Goal: Book appointment/travel/reservation

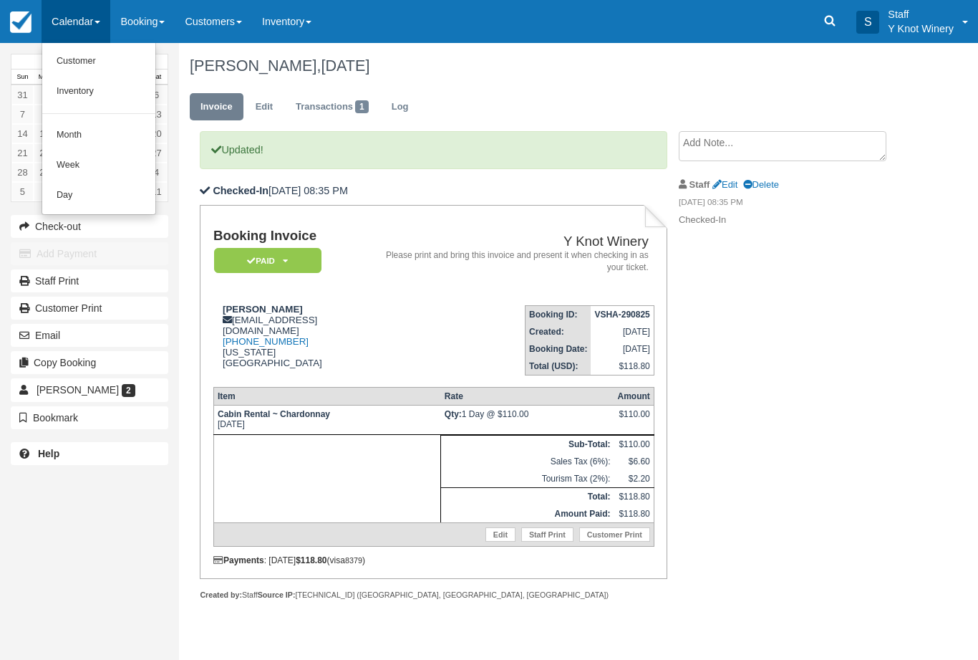
click at [101, 59] on link "Customer" at bounding box center [98, 62] width 113 height 30
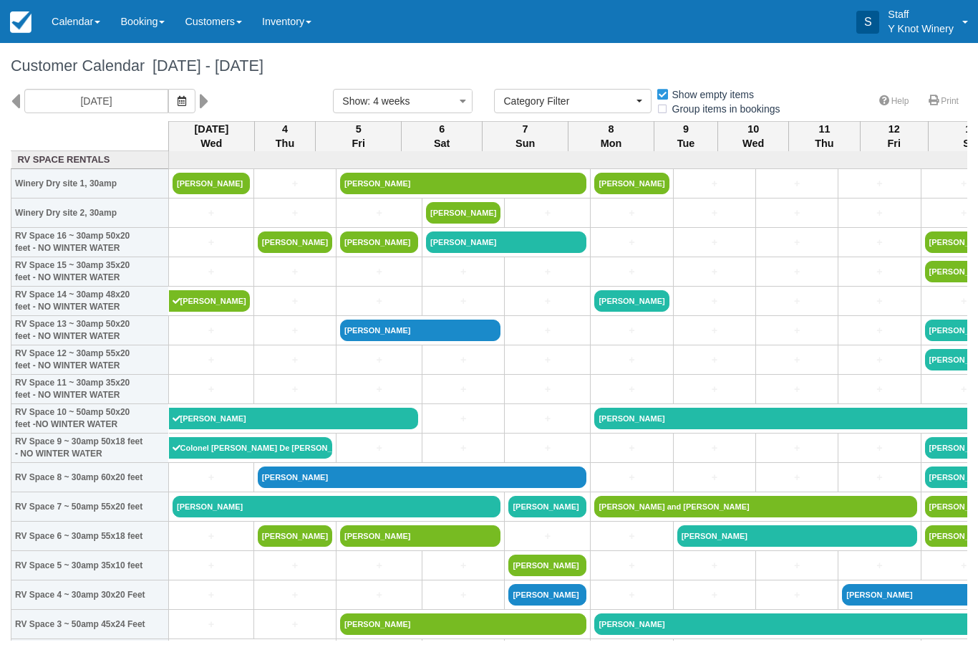
select select
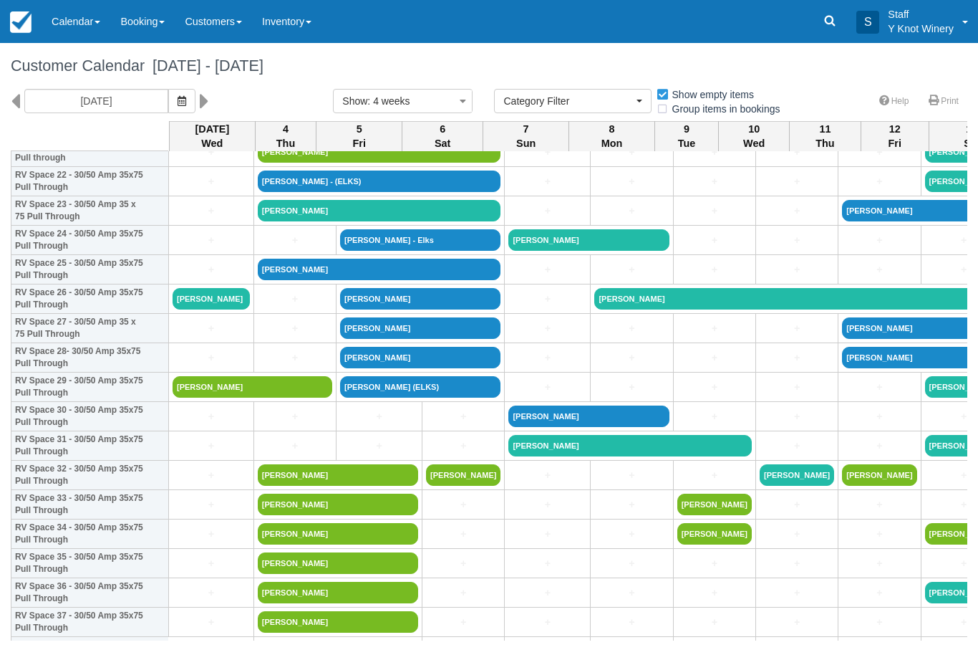
scroll to position [678, 0]
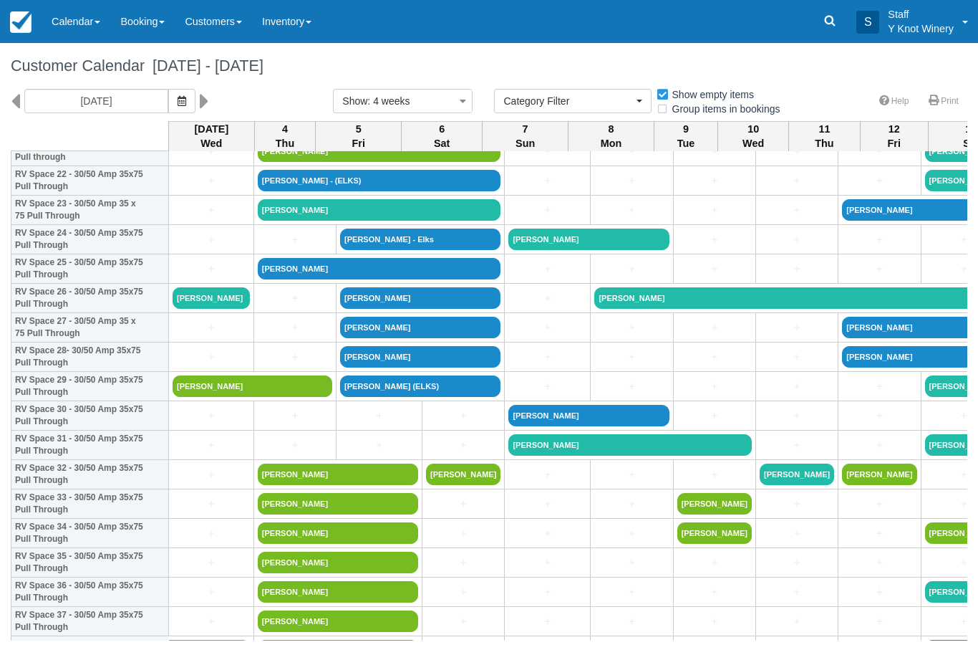
click at [178, 97] on icon "button" at bounding box center [182, 101] width 9 height 10
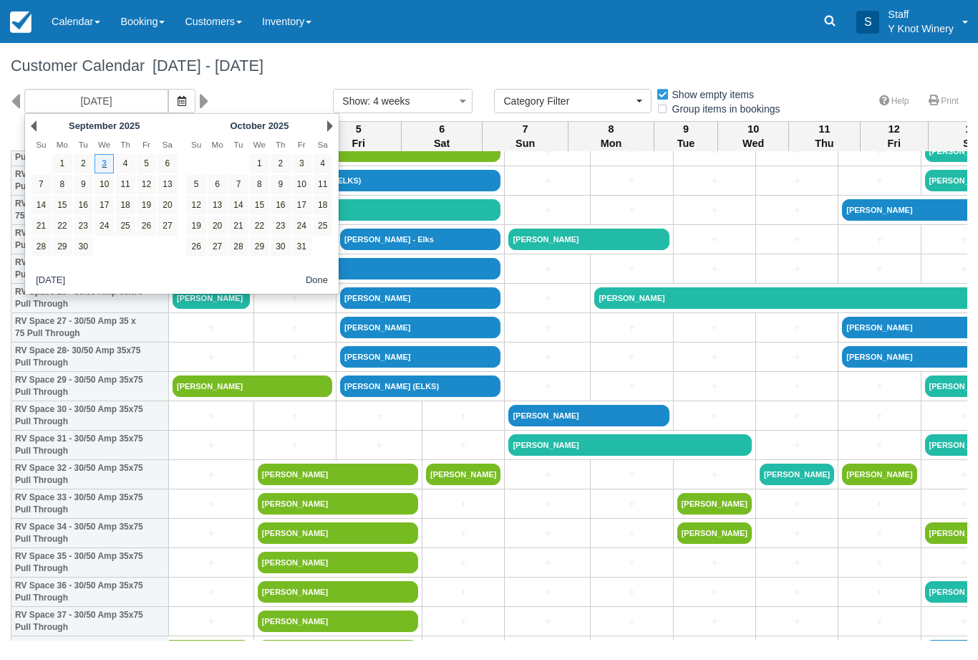
click at [178, 101] on icon "button" at bounding box center [182, 101] width 9 height 10
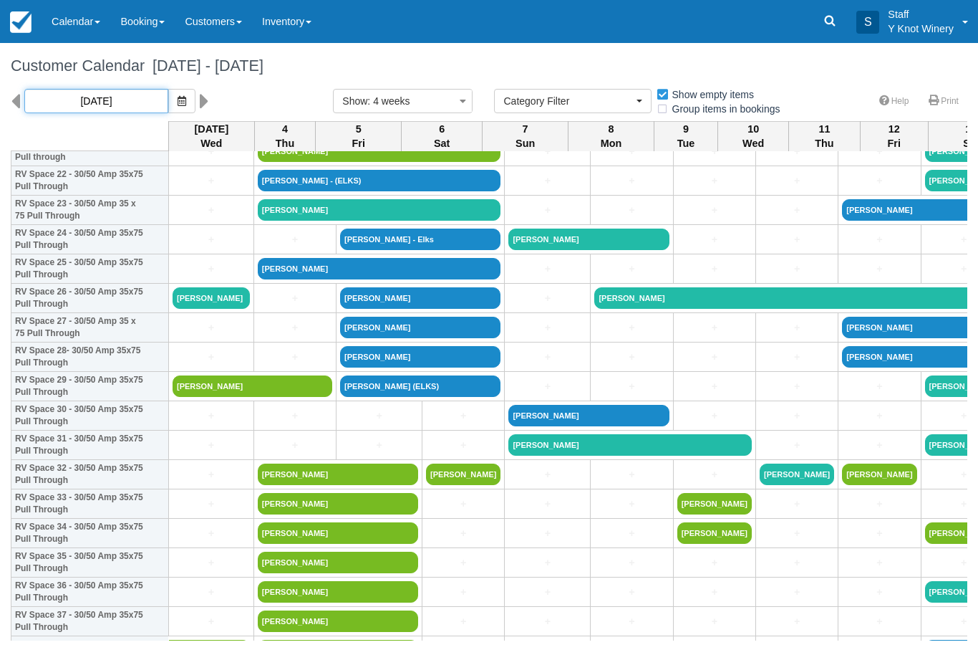
click at [127, 96] on input "09/03/25" at bounding box center [96, 101] width 144 height 24
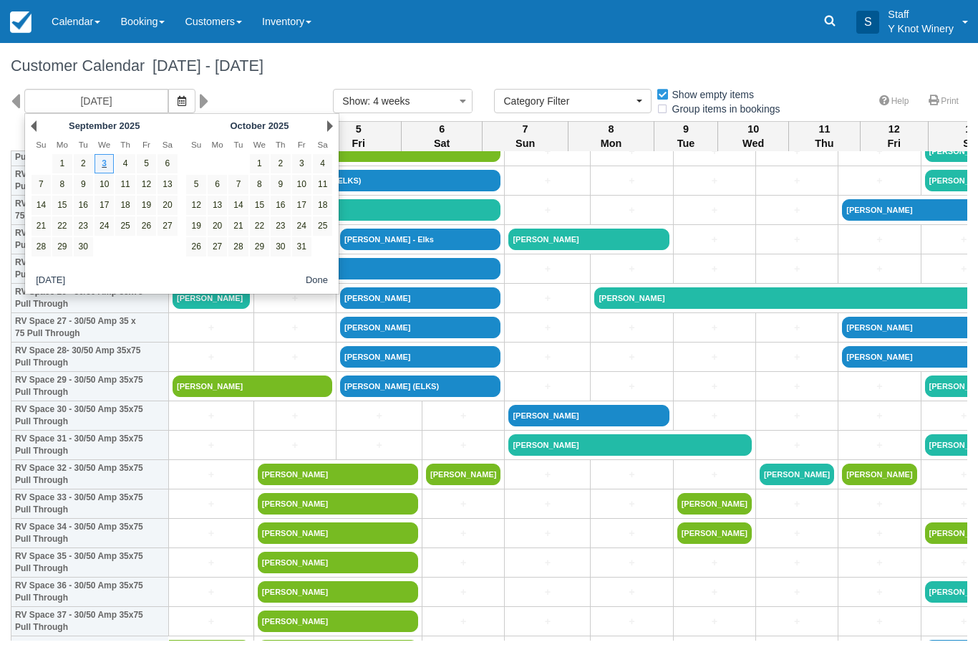
click at [167, 203] on link "20" at bounding box center [167, 205] width 19 height 19
type input "09/20/25"
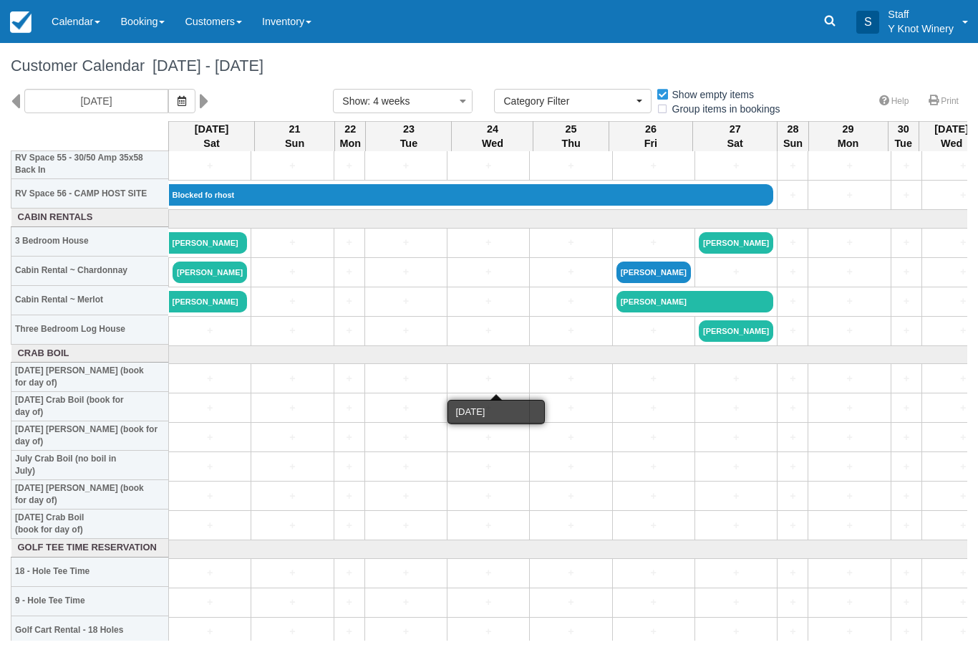
scroll to position [1664, 0]
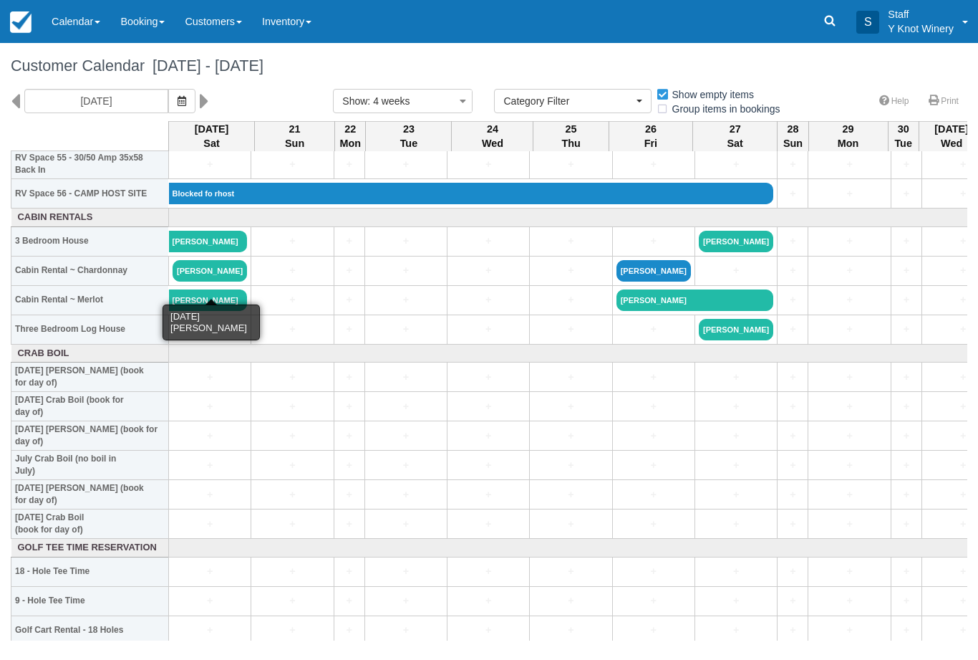
click at [222, 279] on link "[PERSON_NAME]" at bounding box center [210, 270] width 74 height 21
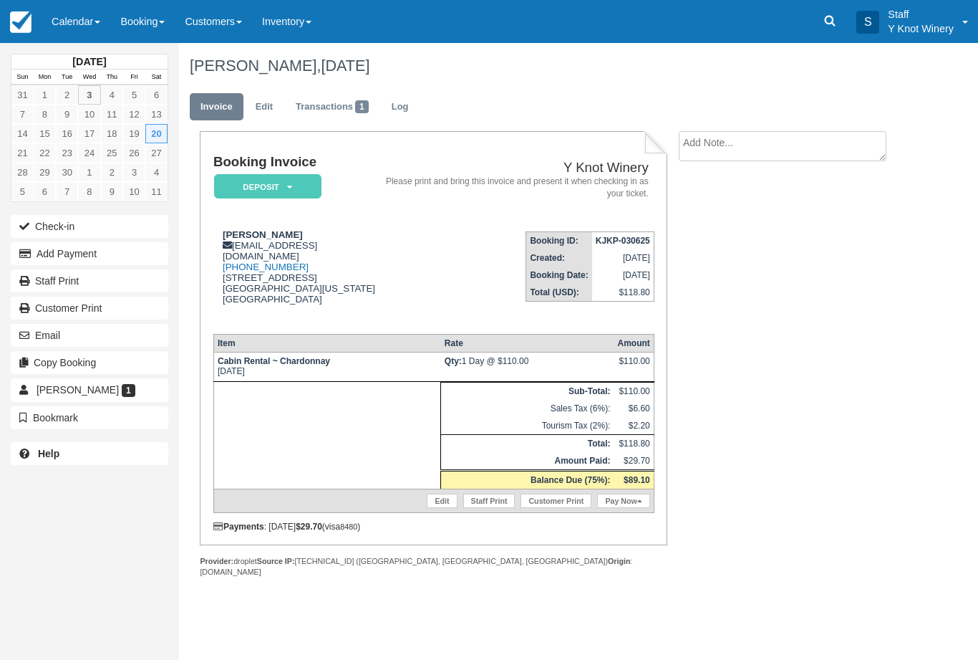
click at [278, 100] on link "Edit" at bounding box center [264, 107] width 39 height 28
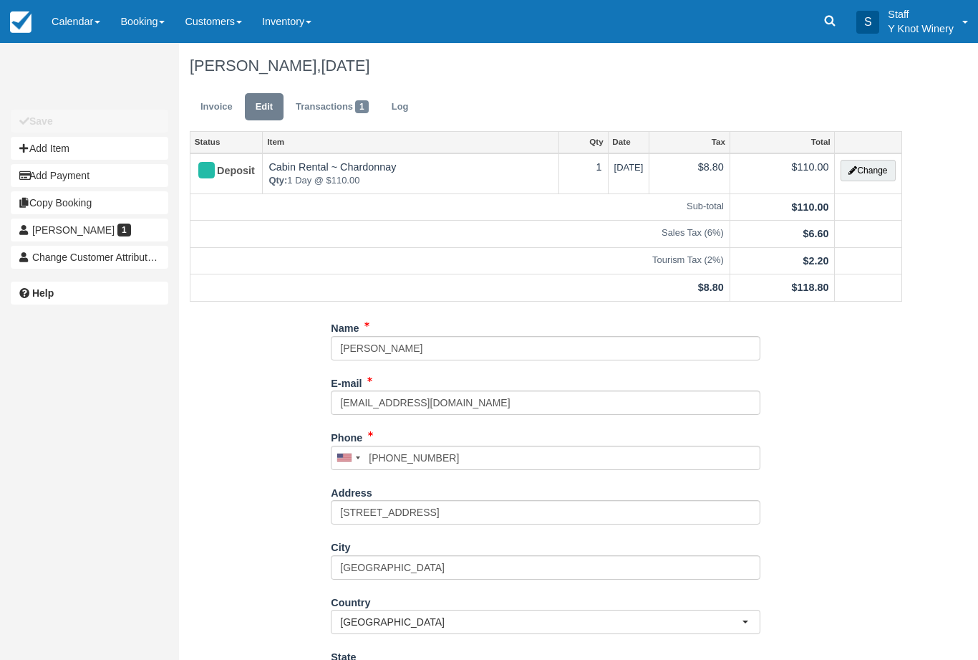
click at [872, 167] on button "Change" at bounding box center [868, 170] width 54 height 21
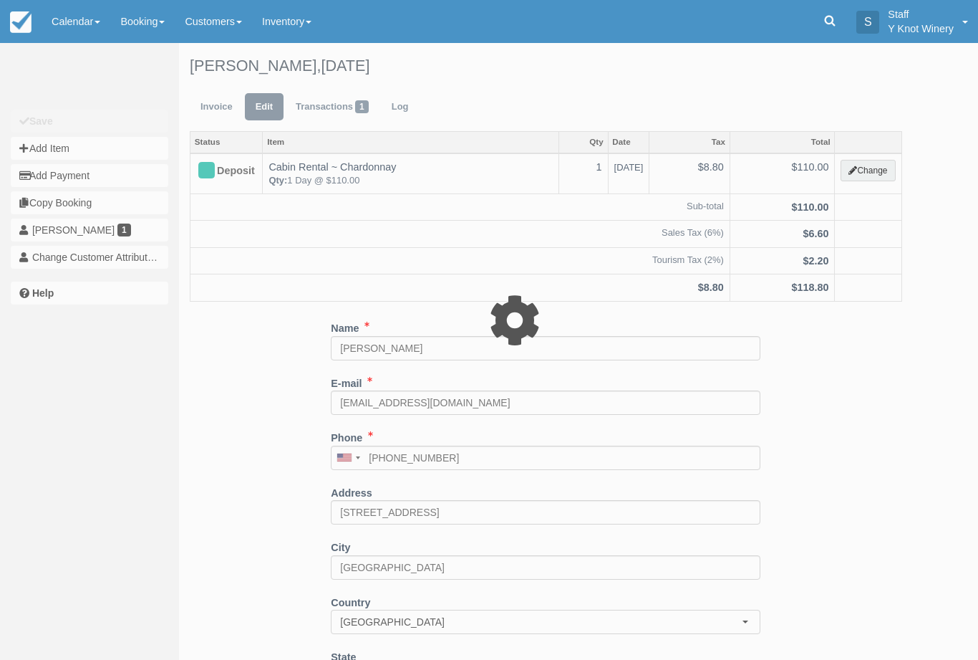
select select "2"
type input "110.00"
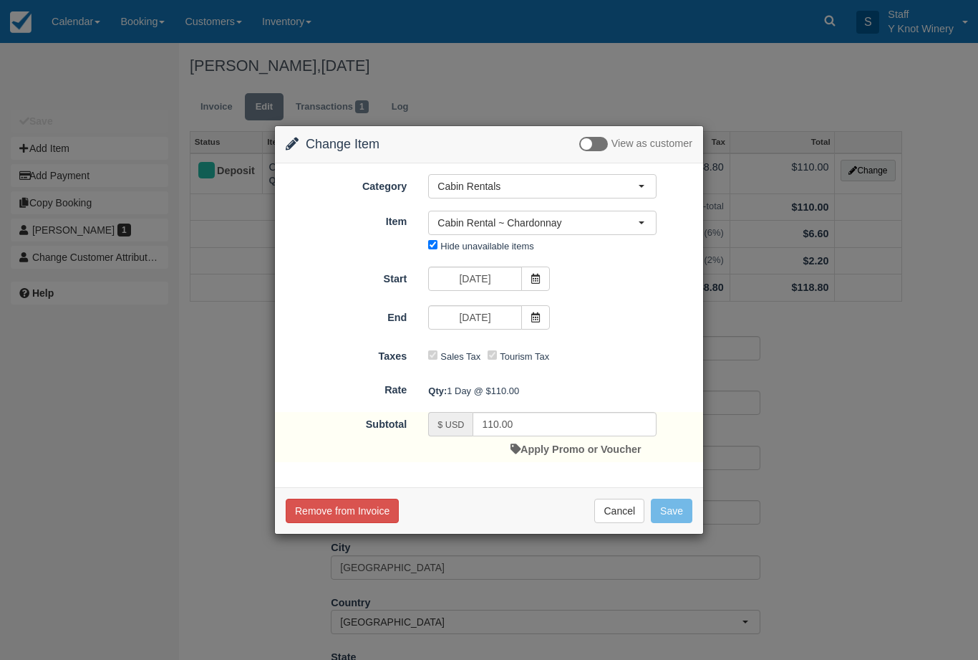
click at [535, 282] on icon at bounding box center [536, 279] width 10 height 10
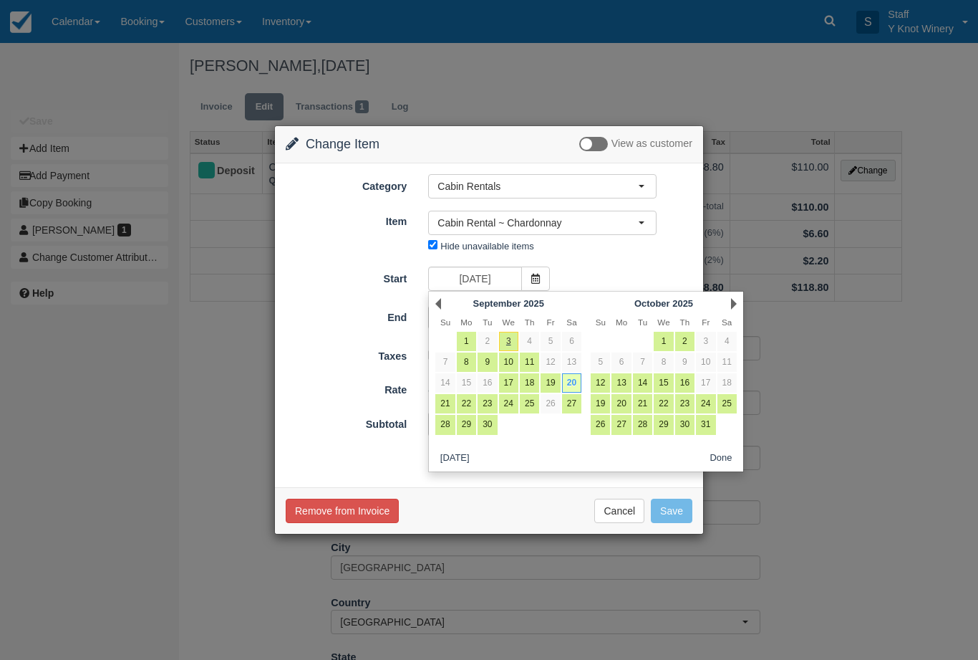
click at [621, 503] on button "Cancel" at bounding box center [620, 511] width 50 height 24
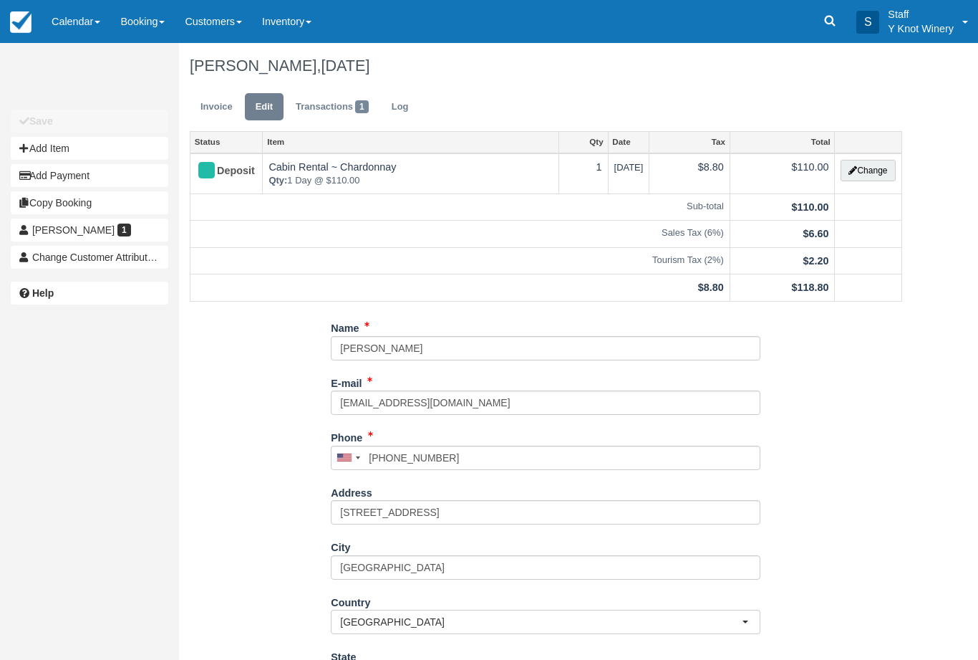
click at [256, 112] on link "Edit" at bounding box center [264, 107] width 39 height 28
click at [264, 119] on link "Edit" at bounding box center [264, 107] width 39 height 28
click at [895, 175] on button "Change" at bounding box center [868, 170] width 54 height 21
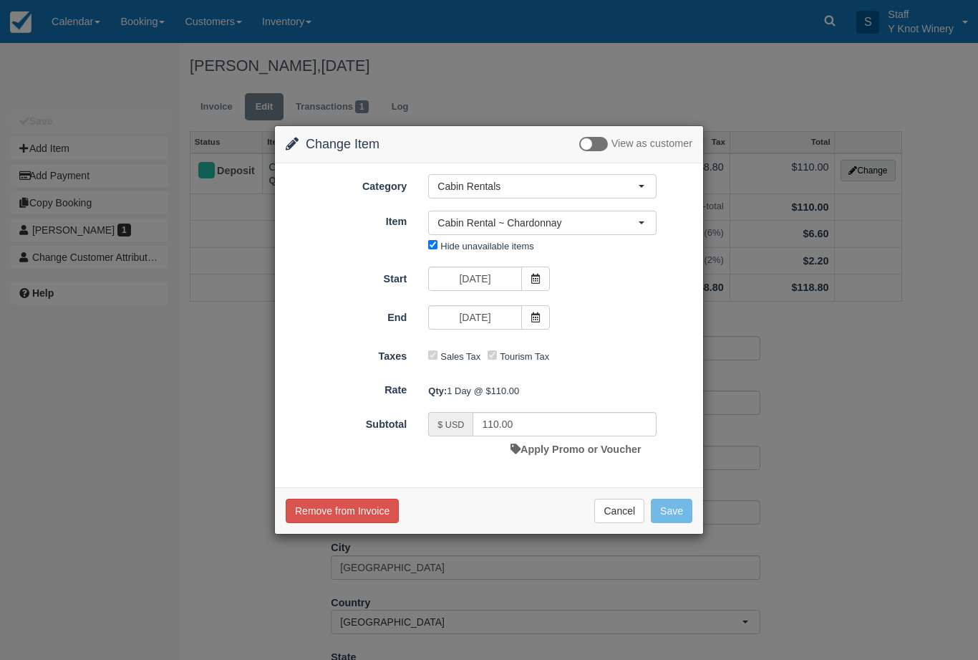
click at [653, 226] on button "Cabin Rental ~ Chardonnay" at bounding box center [542, 223] width 228 height 24
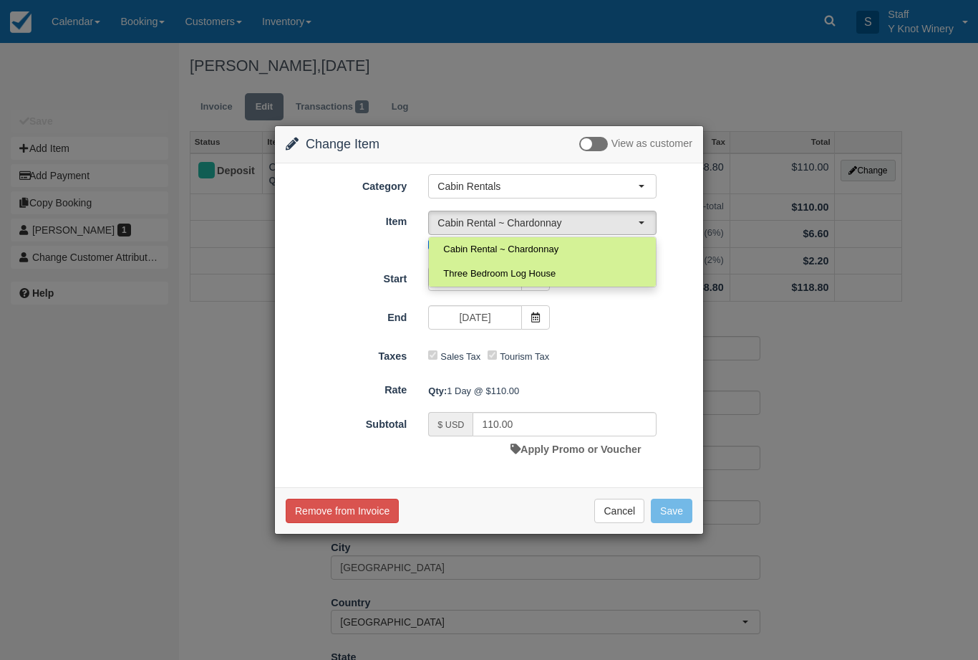
click at [625, 509] on div at bounding box center [489, 329] width 430 height 409
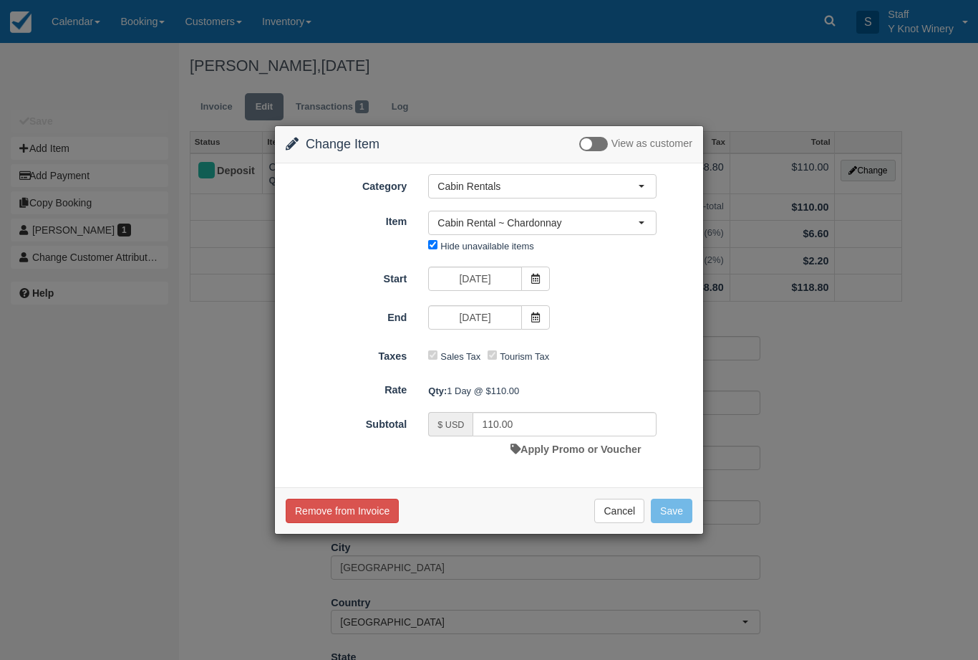
click at [630, 510] on button "Cancel" at bounding box center [620, 511] width 50 height 24
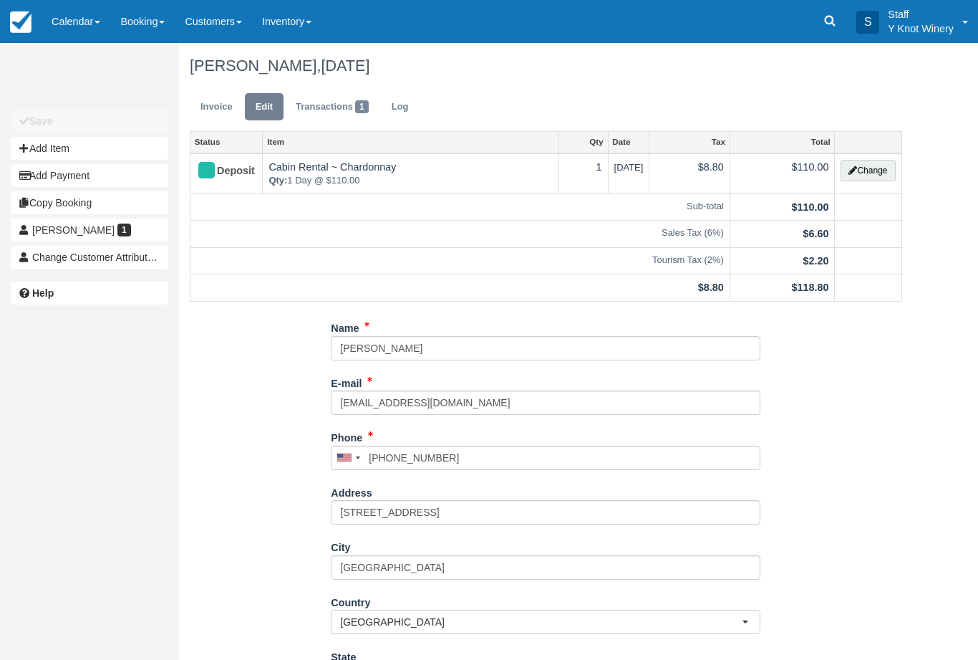
click at [92, 9] on link "Calendar" at bounding box center [76, 21] width 69 height 43
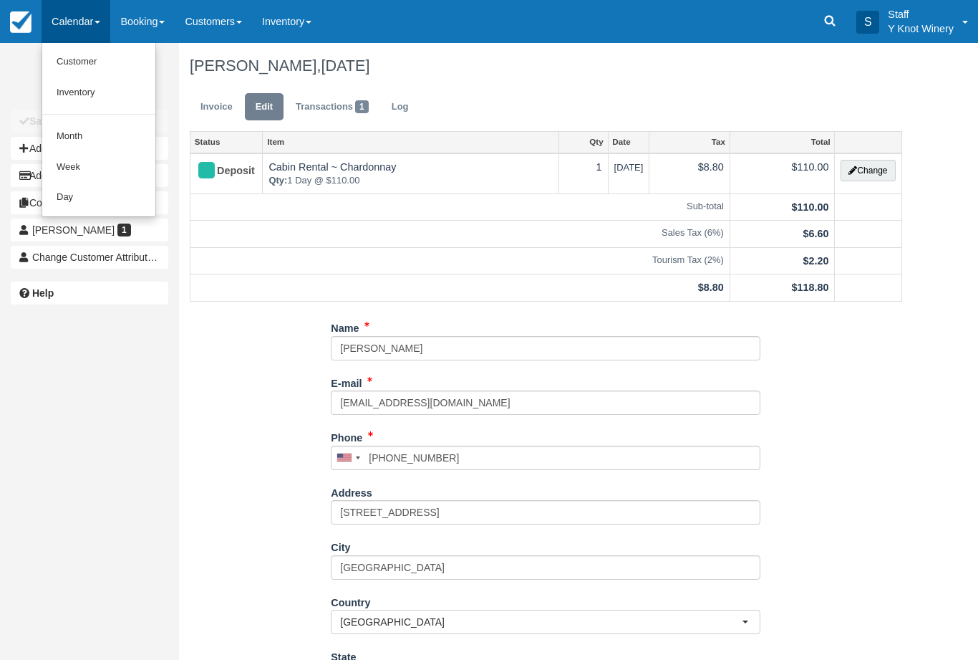
click at [67, 62] on link "Customer" at bounding box center [98, 62] width 113 height 31
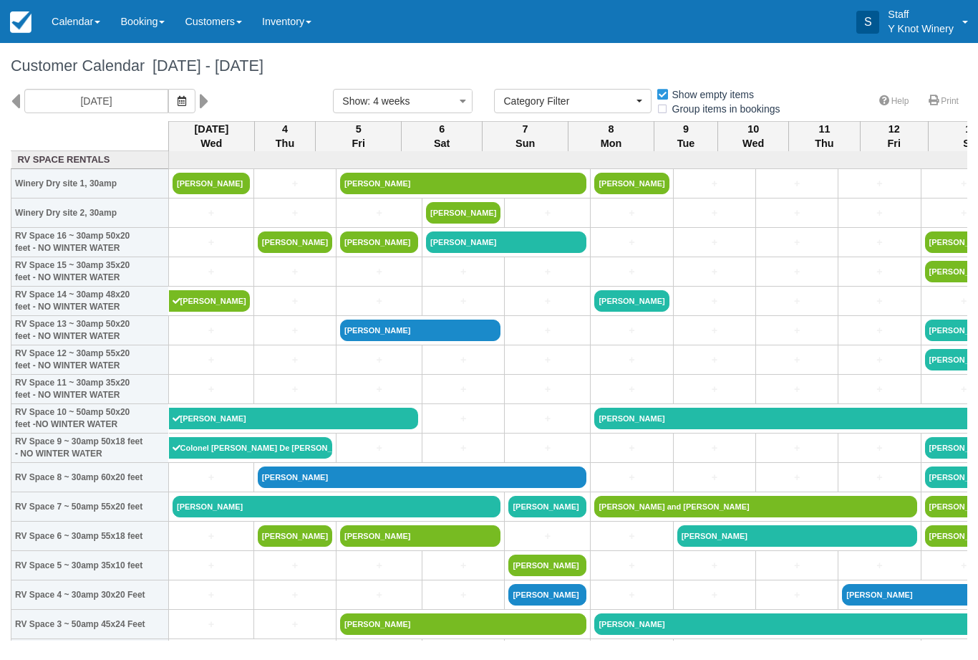
select select
click at [168, 105] on button "button" at bounding box center [181, 101] width 27 height 24
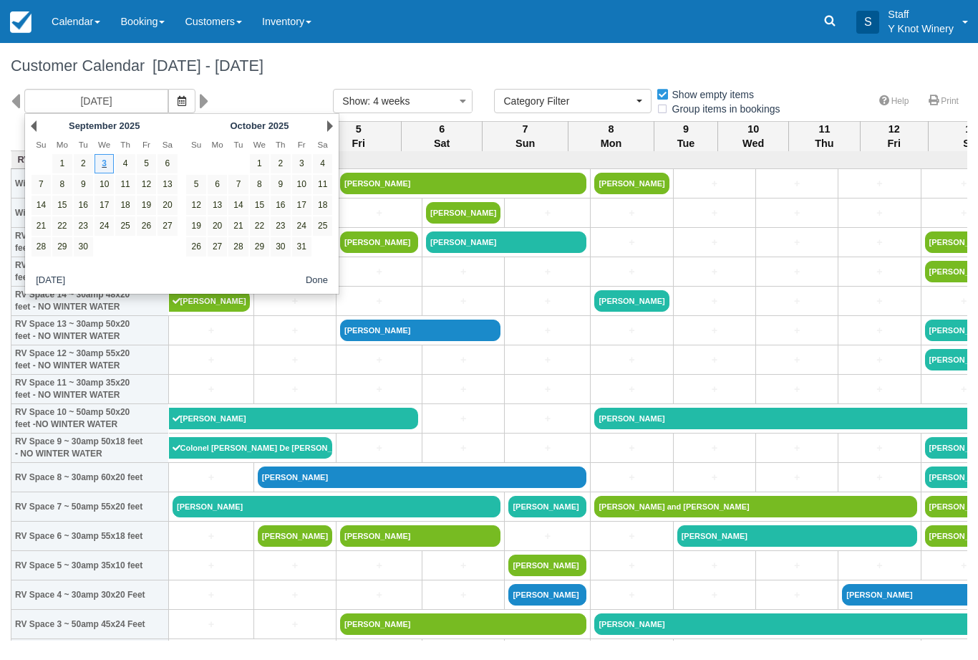
click at [178, 106] on span "button" at bounding box center [182, 100] width 9 height 11
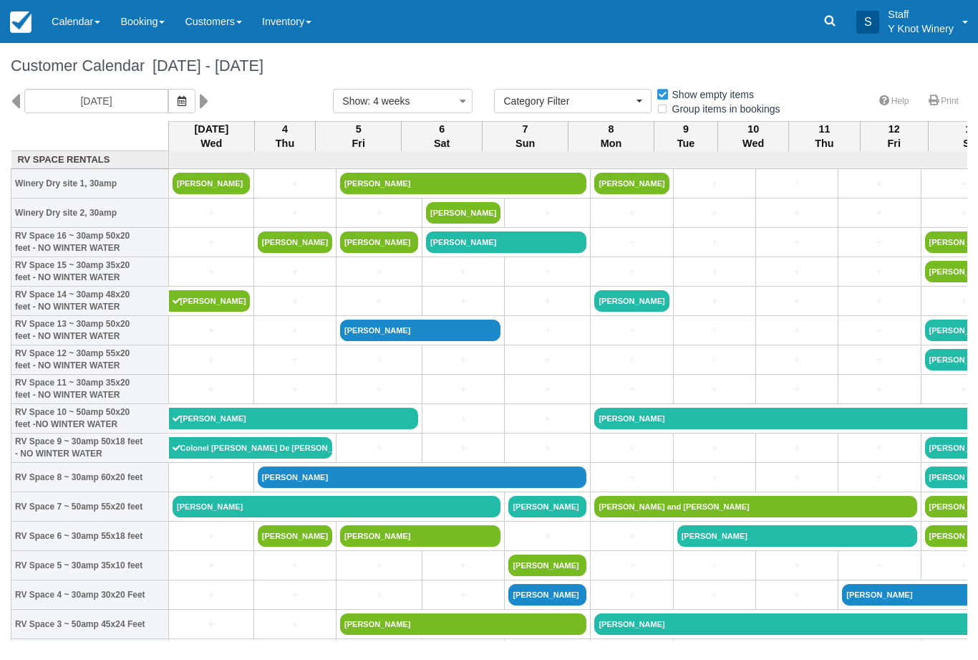
click at [178, 97] on icon "button" at bounding box center [182, 101] width 9 height 10
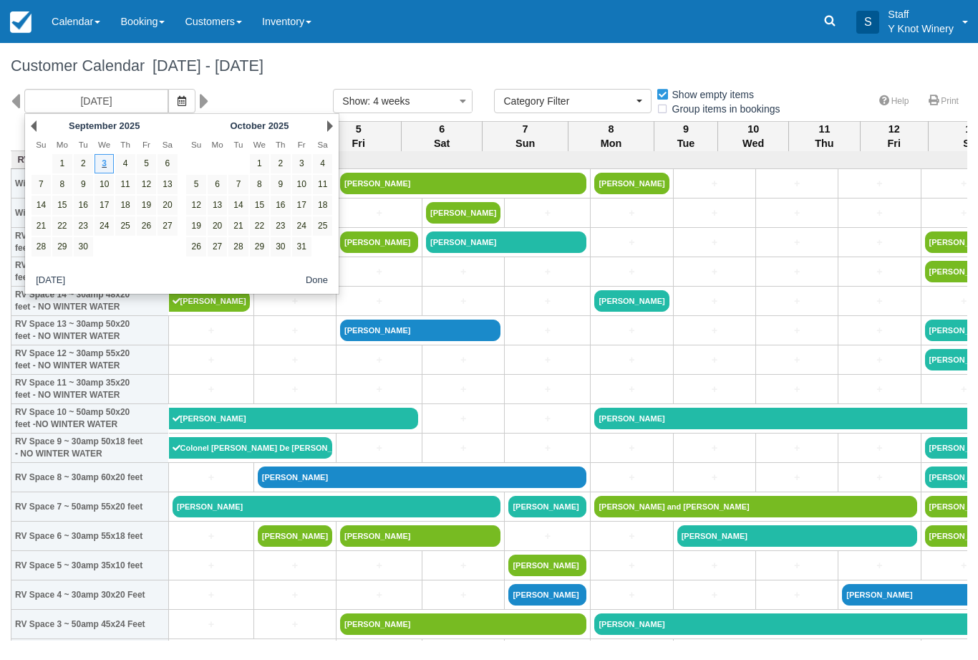
click at [322, 166] on link "4" at bounding box center [322, 163] width 19 height 19
type input "10/04/25"
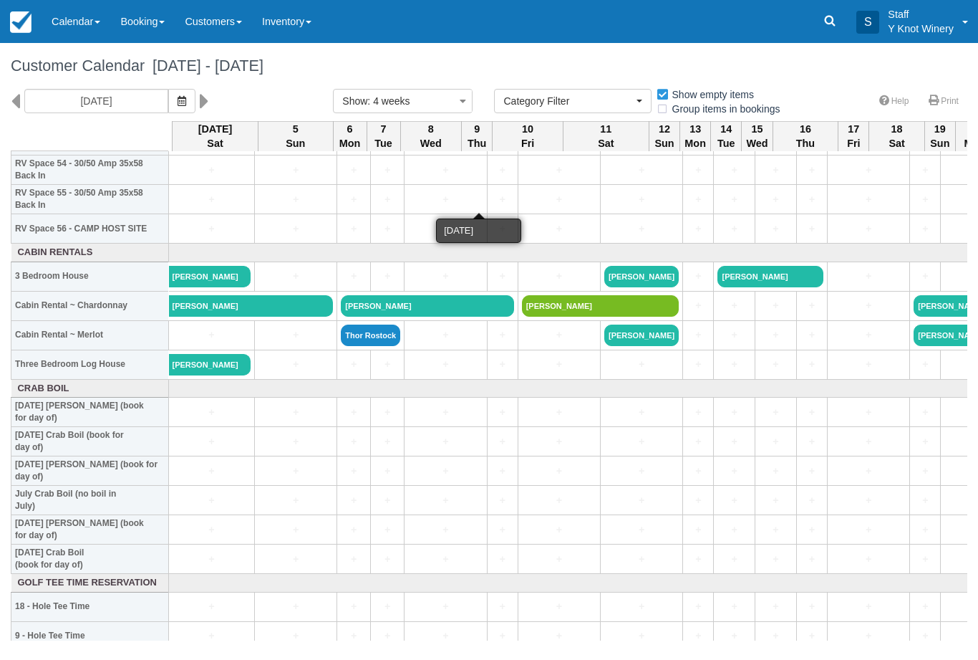
scroll to position [1629, 0]
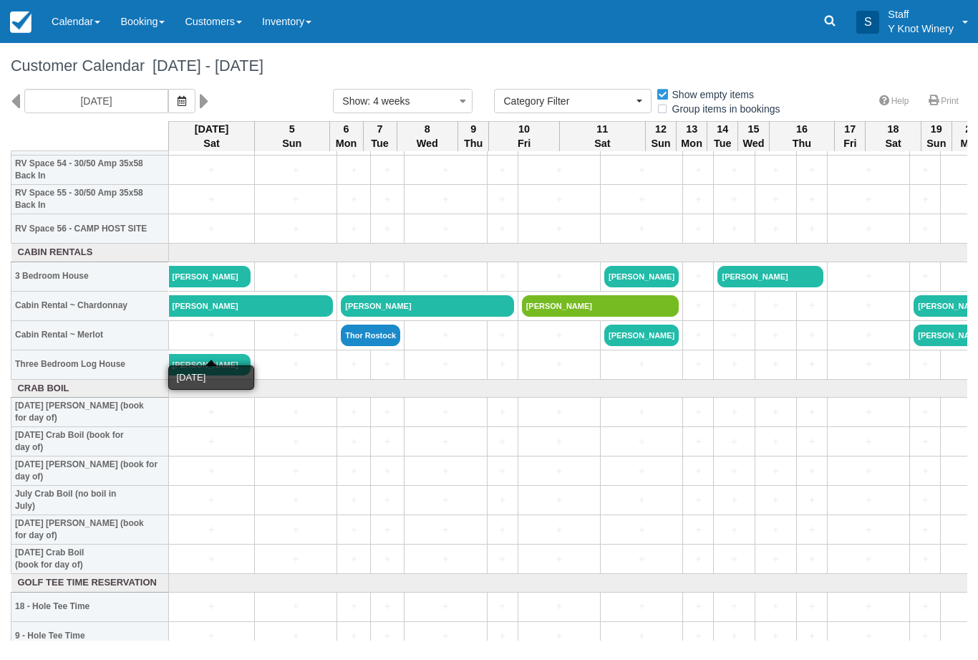
click at [209, 342] on link "+" at bounding box center [212, 334] width 78 height 15
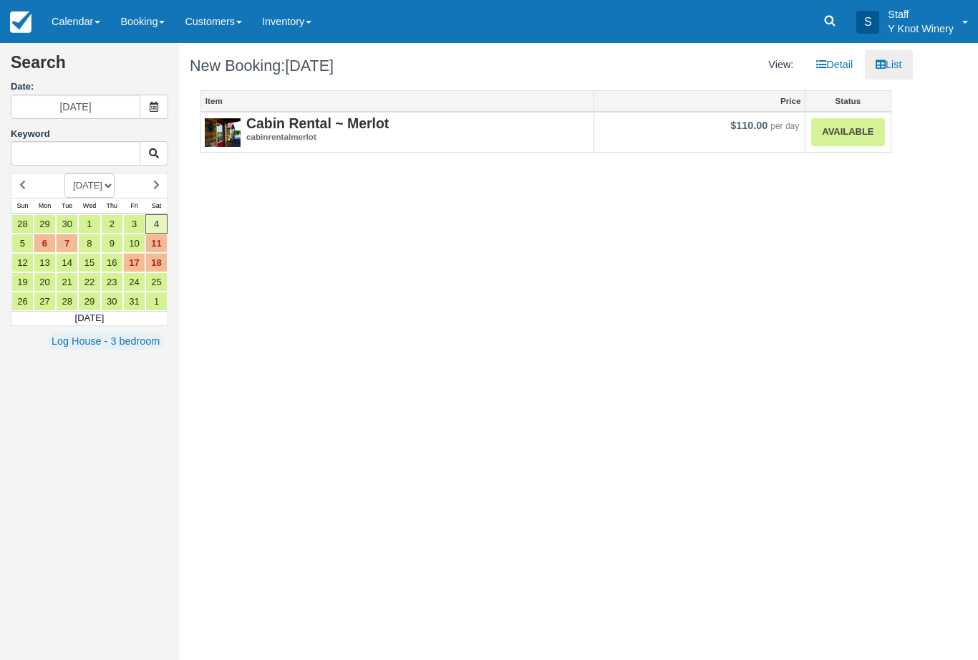
click at [864, 137] on link "Available" at bounding box center [848, 132] width 73 height 28
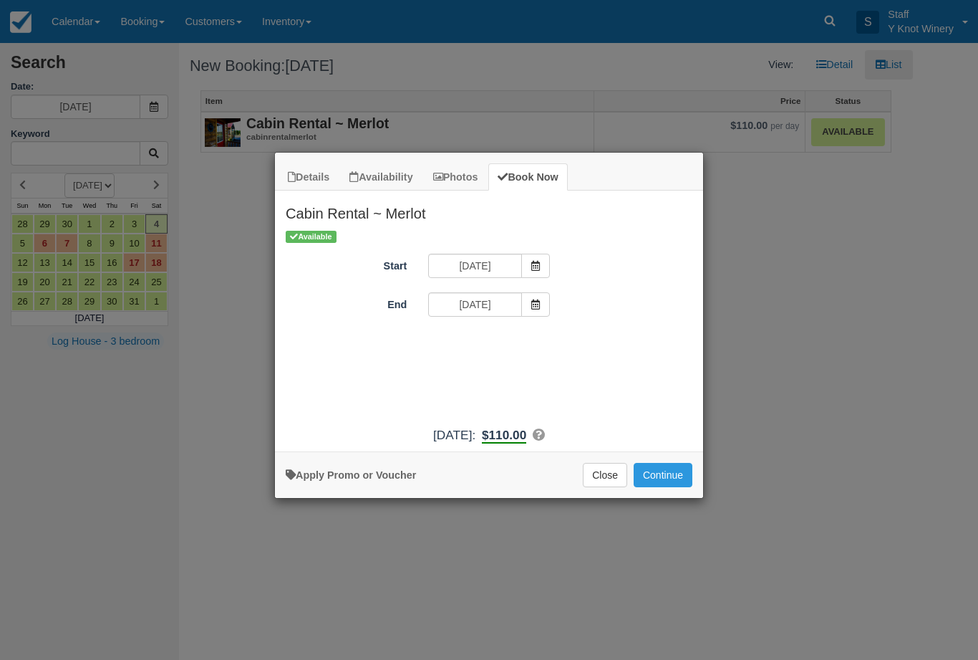
click at [671, 487] on button "Continue" at bounding box center [663, 475] width 59 height 24
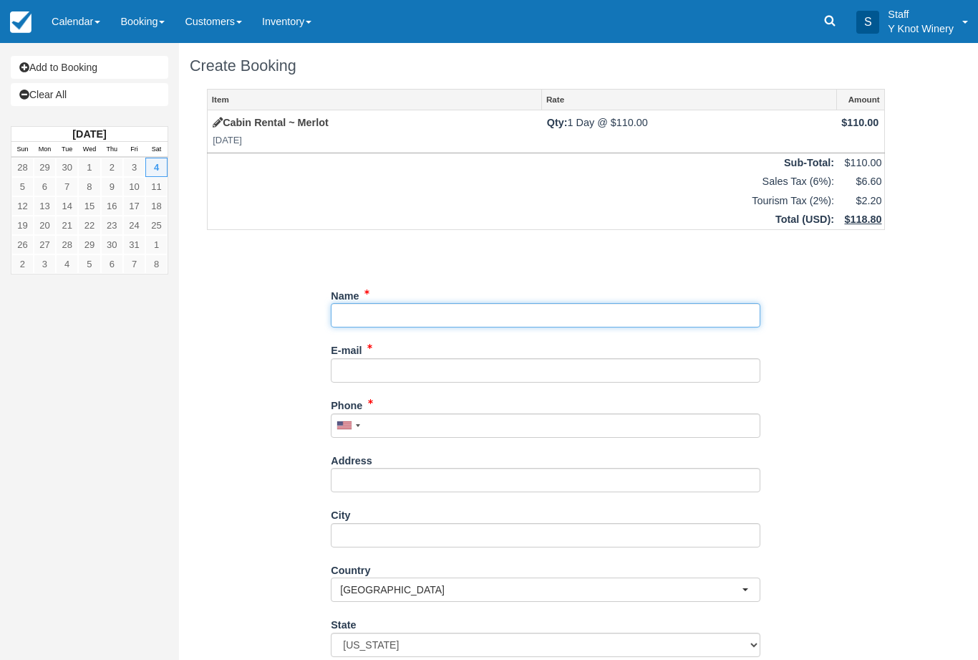
click at [357, 322] on input "Name" at bounding box center [546, 315] width 430 height 24
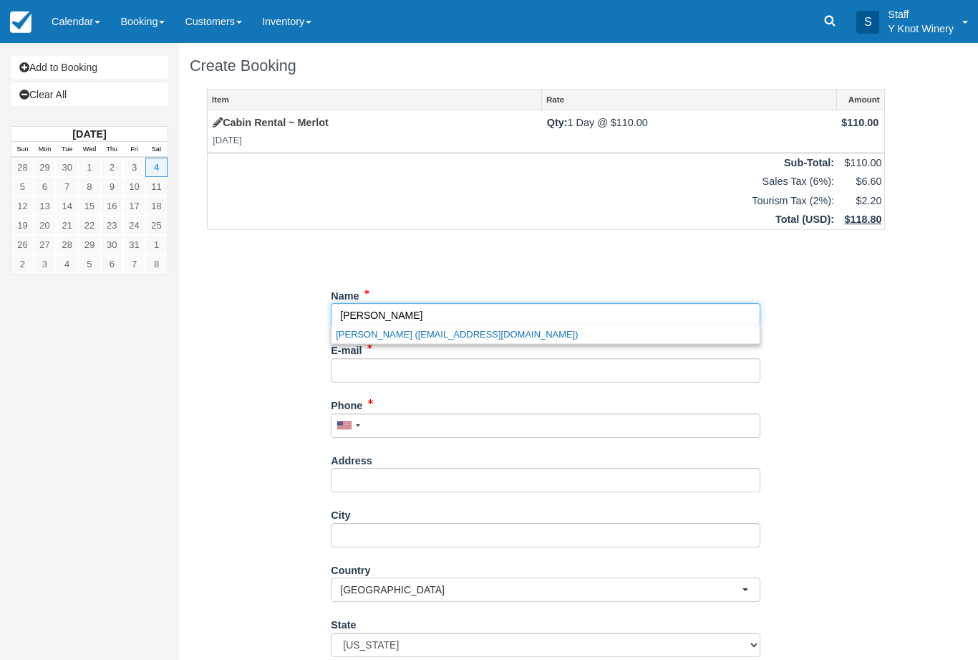
click at [580, 334] on link "[PERSON_NAME] ([EMAIL_ADDRESS][DOMAIN_NAME])" at bounding box center [546, 334] width 428 height 18
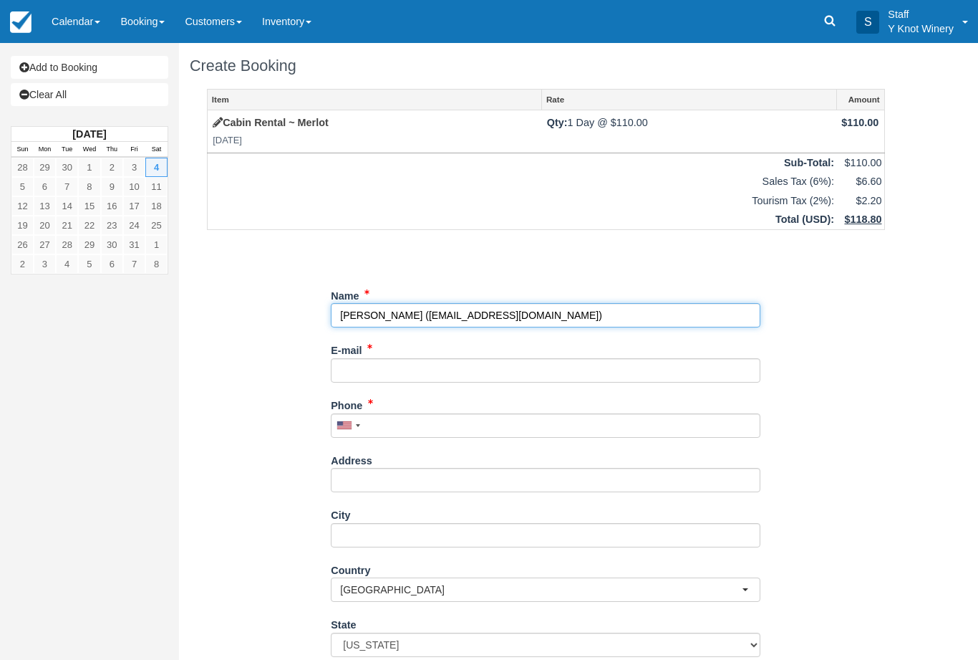
type input "[PERSON_NAME]"
type input "[EMAIL_ADDRESS][DOMAIN_NAME]"
type input "[PHONE_NUMBER]"
type input "[STREET_ADDRESS]"
type input "[GEOGRAPHIC_DATA]"
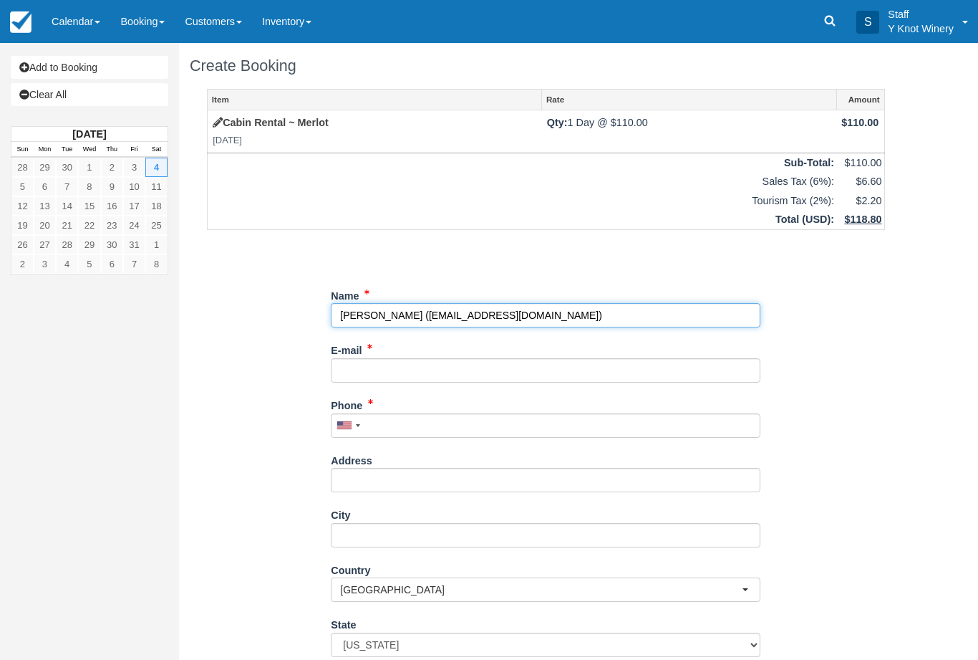
select select "ID"
type input "83301"
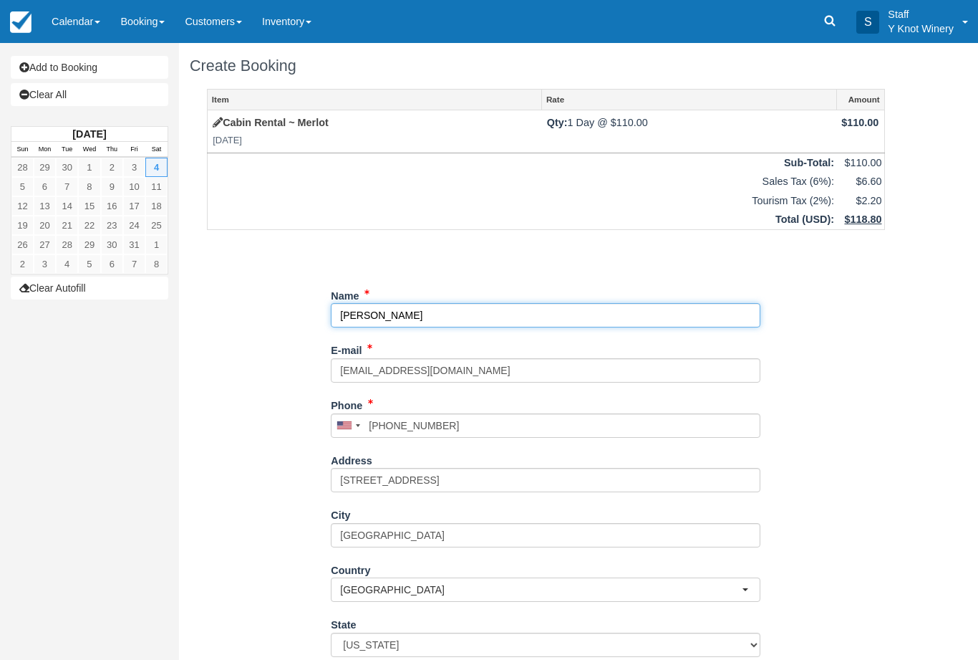
select select "ID"
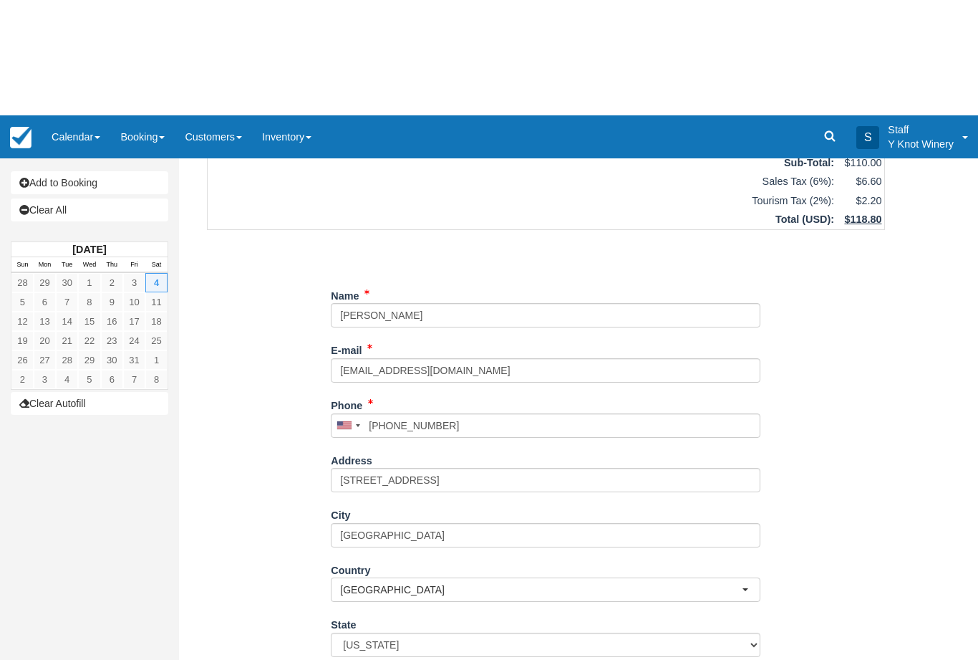
click at [191, 466] on div "Item Rate Amount Cabin Rental ~ Merlot [DATE] Qty: 1 Day @ $110.00 $110.00 Sub-…" at bounding box center [546, 324] width 713 height 703
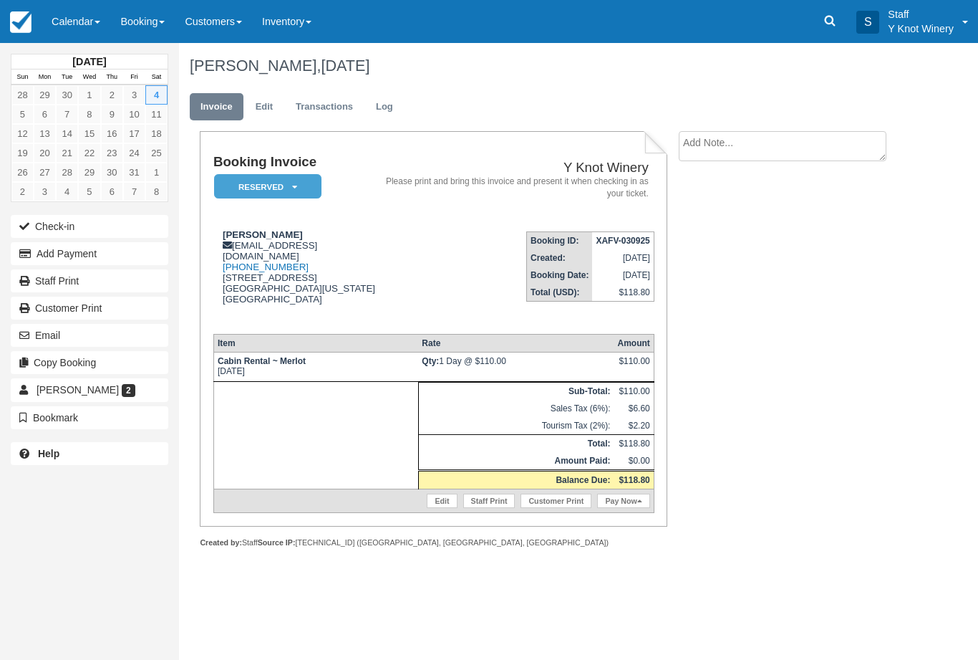
click at [80, 18] on link "Calendar" at bounding box center [76, 21] width 69 height 43
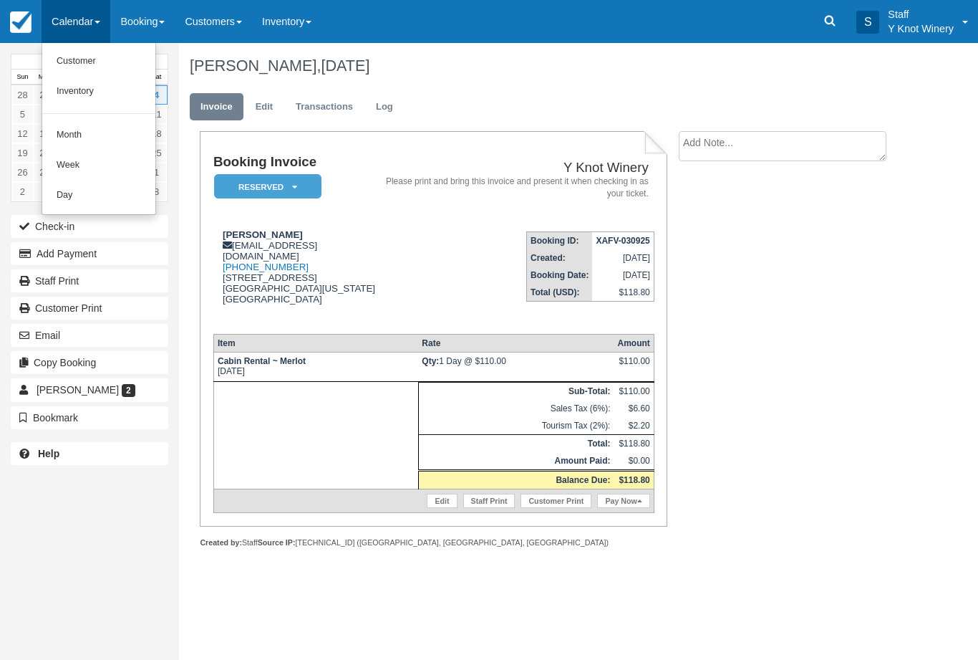
click at [68, 56] on link "Customer" at bounding box center [98, 62] width 113 height 30
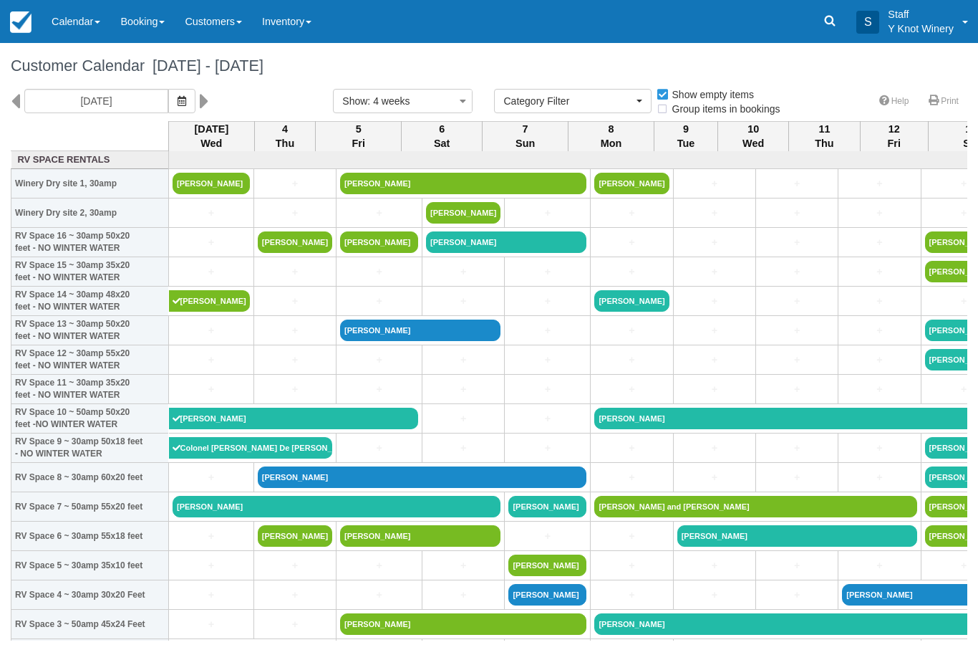
select select
click at [178, 101] on icon "button" at bounding box center [182, 101] width 9 height 10
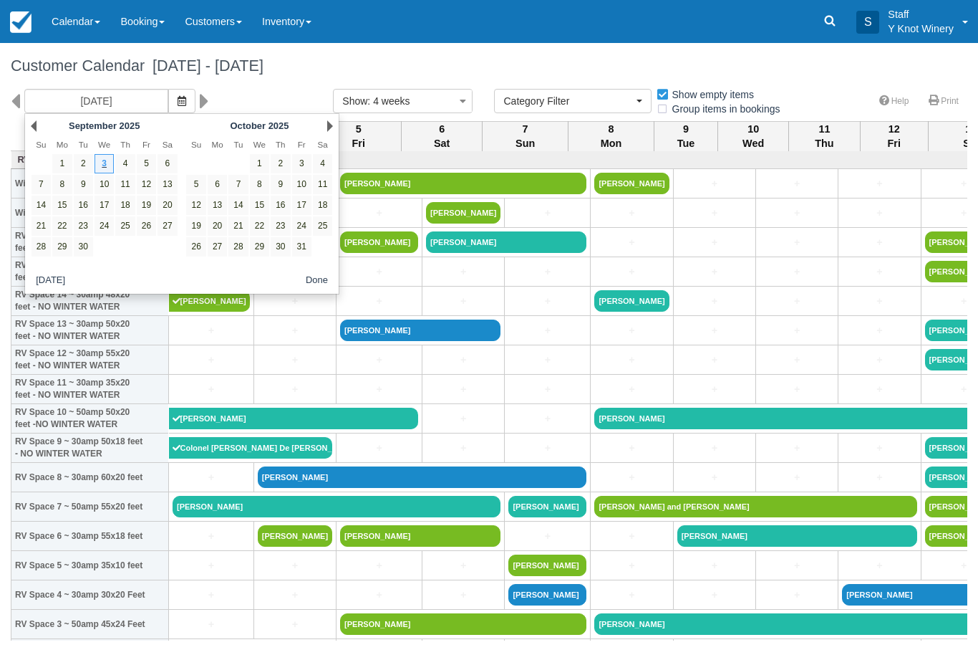
click at [164, 221] on link "27" at bounding box center [167, 225] width 19 height 19
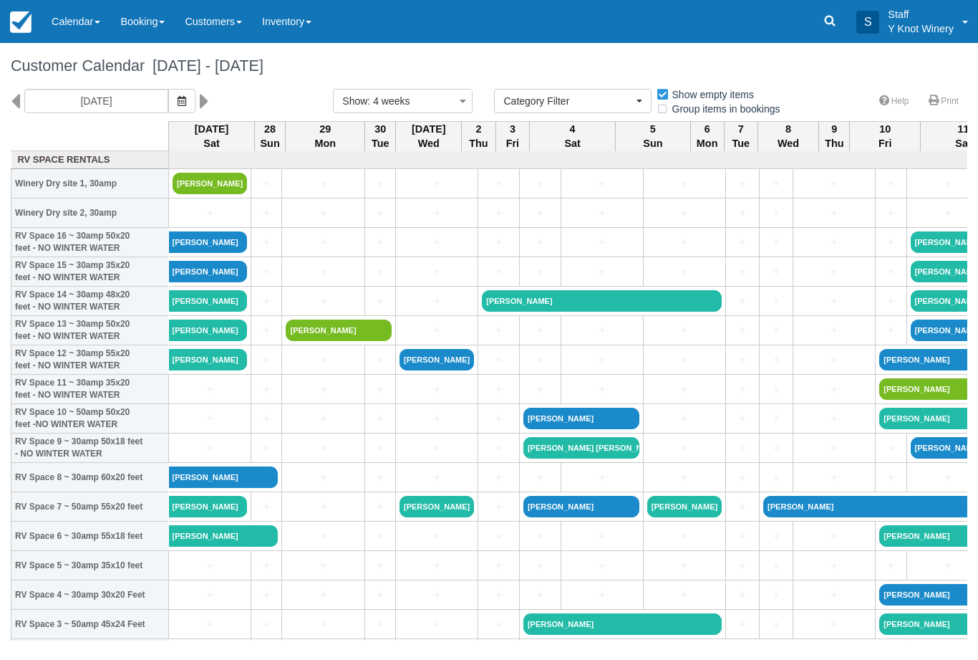
click at [178, 106] on span "button" at bounding box center [182, 100] width 9 height 11
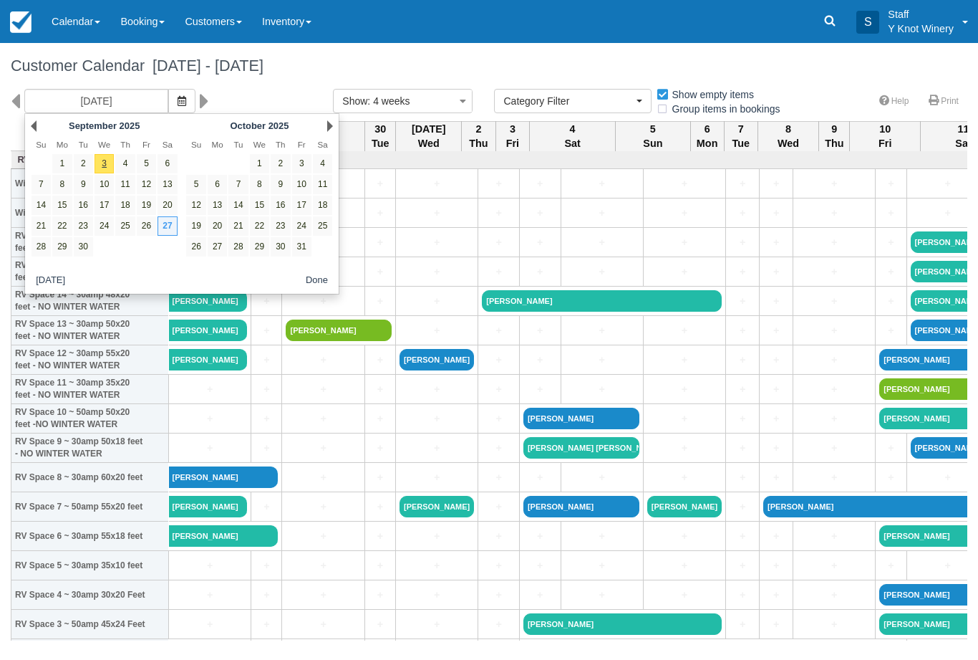
click at [168, 206] on link "20" at bounding box center [167, 205] width 19 height 19
type input "09/20/25"
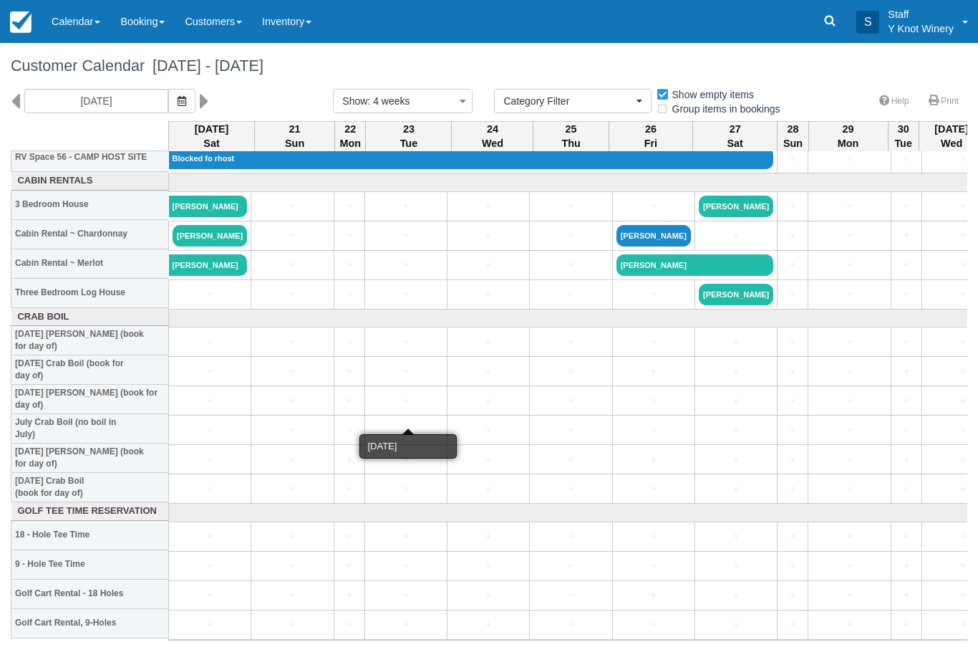
scroll to position [1698, 0]
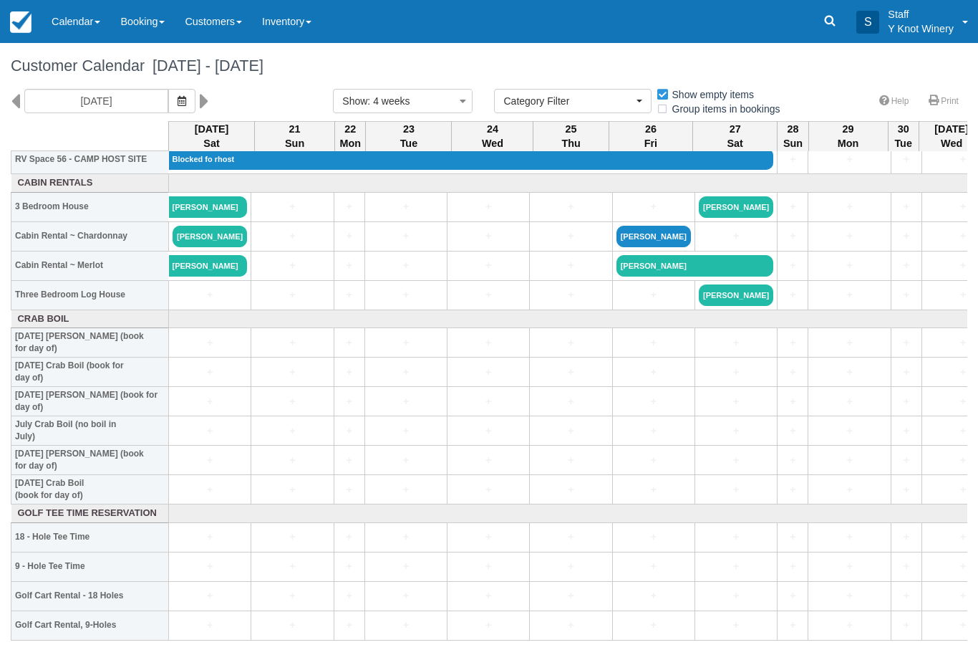
click at [223, 247] on link "[PERSON_NAME]" at bounding box center [210, 236] width 74 height 21
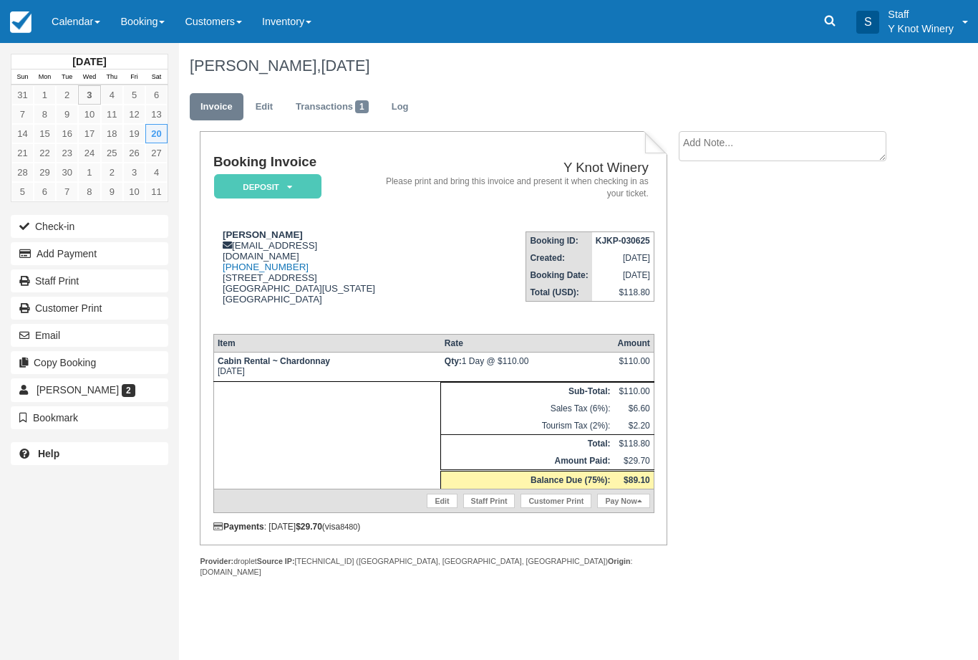
click at [80, 34] on link "Calendar" at bounding box center [76, 21] width 69 height 43
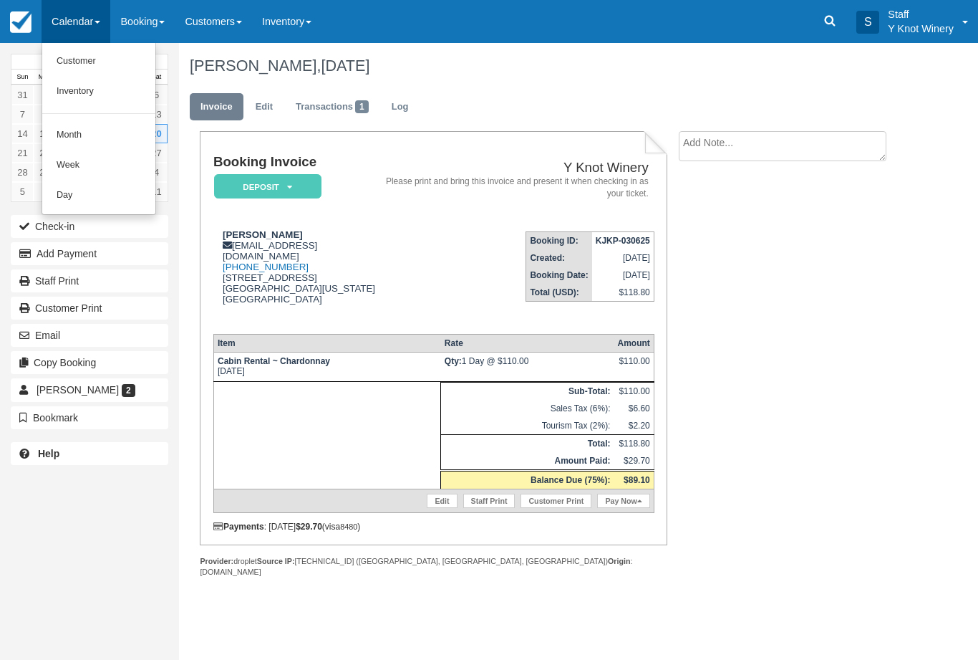
click at [108, 42] on div at bounding box center [489, 330] width 978 height 660
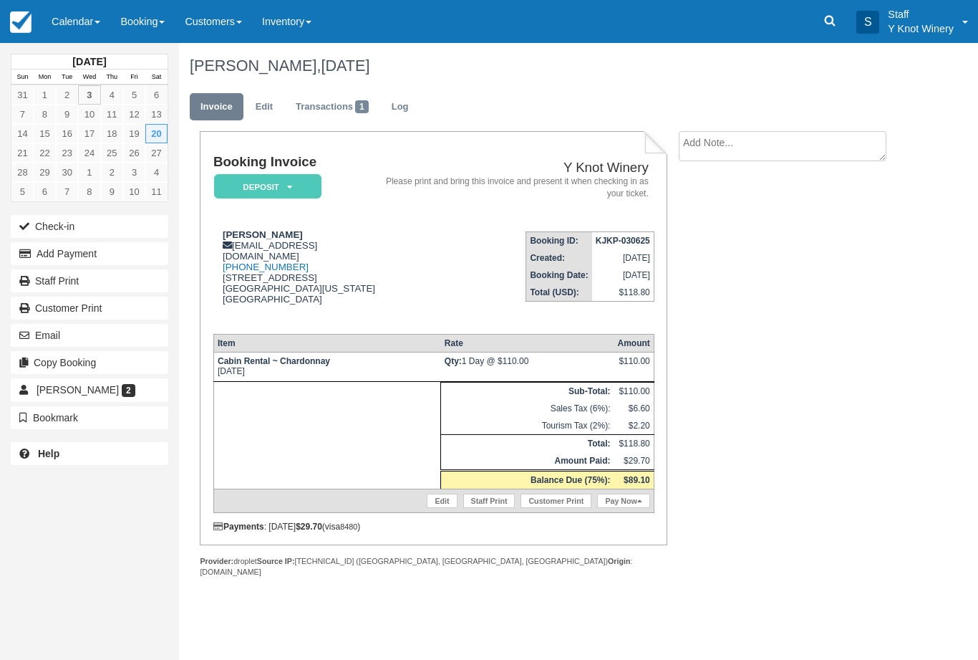
click at [115, 42] on link "Booking" at bounding box center [142, 21] width 64 height 43
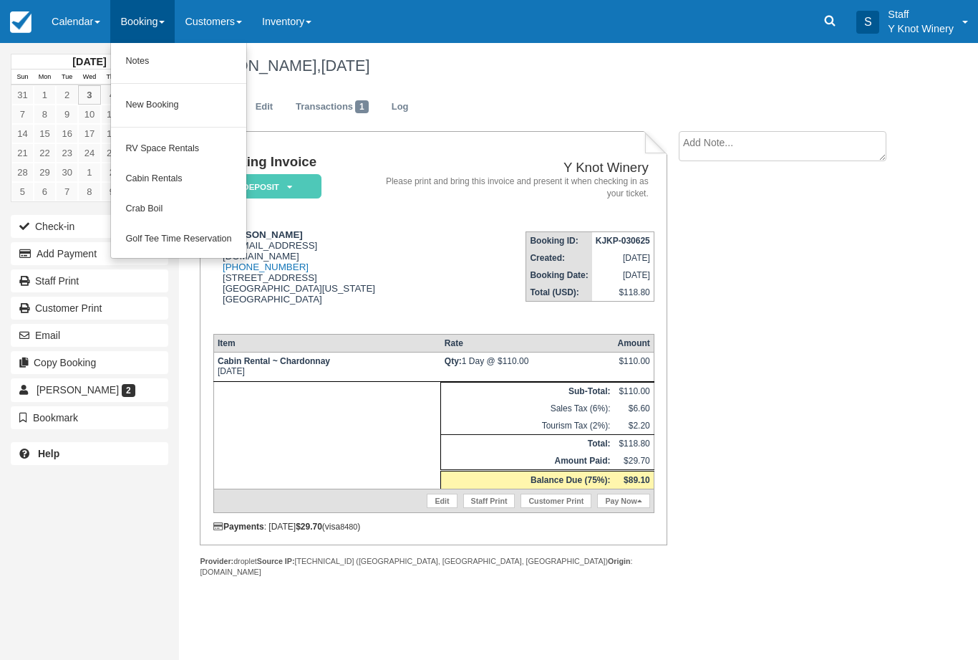
click at [85, 21] on div at bounding box center [489, 330] width 978 height 660
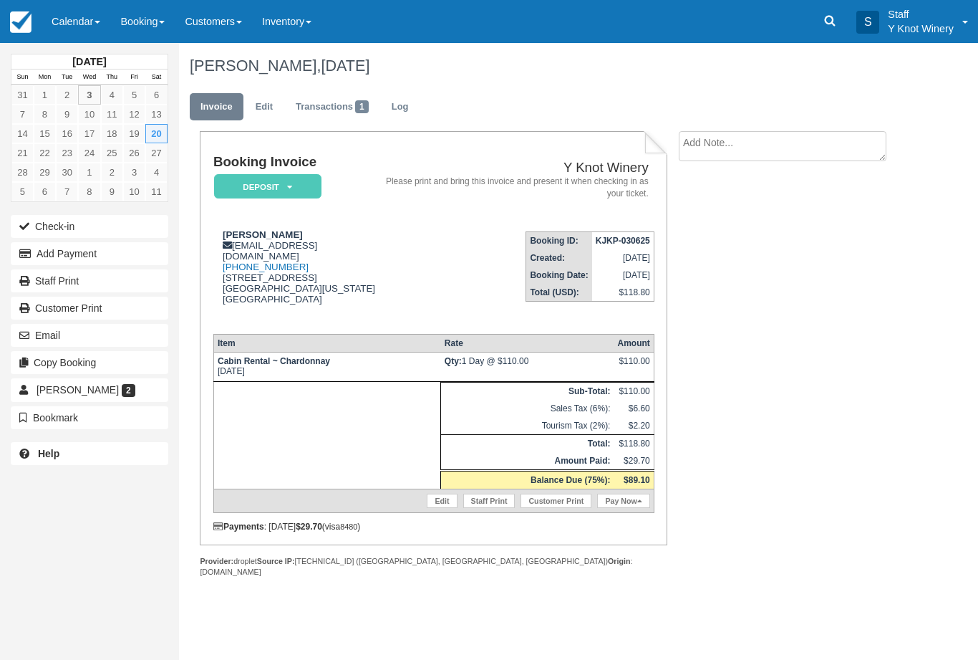
click at [92, 15] on link "Calendar" at bounding box center [76, 21] width 69 height 43
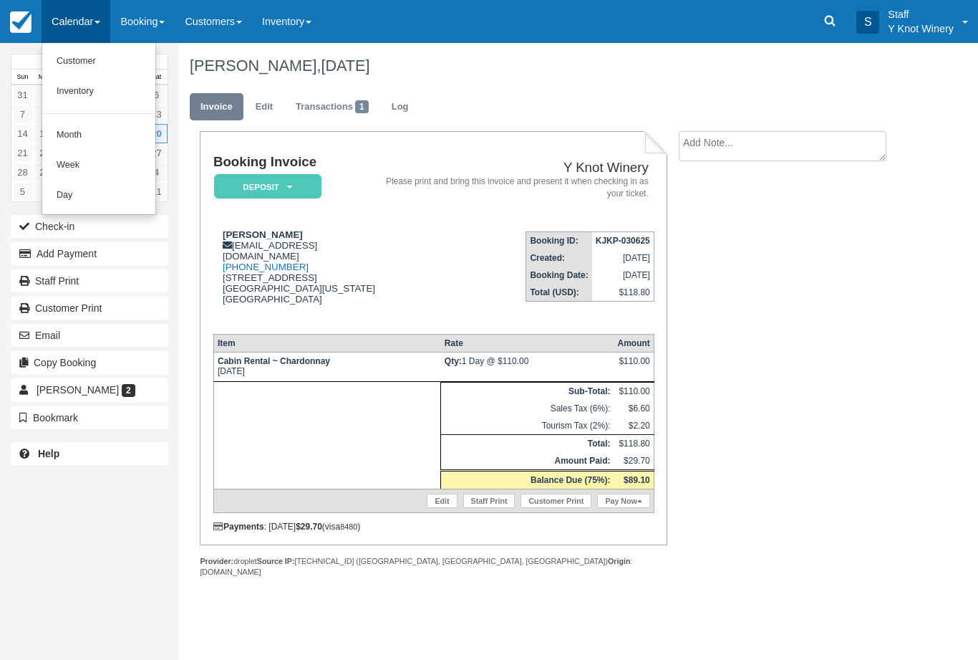
click at [76, 67] on link "Customer" at bounding box center [98, 62] width 113 height 30
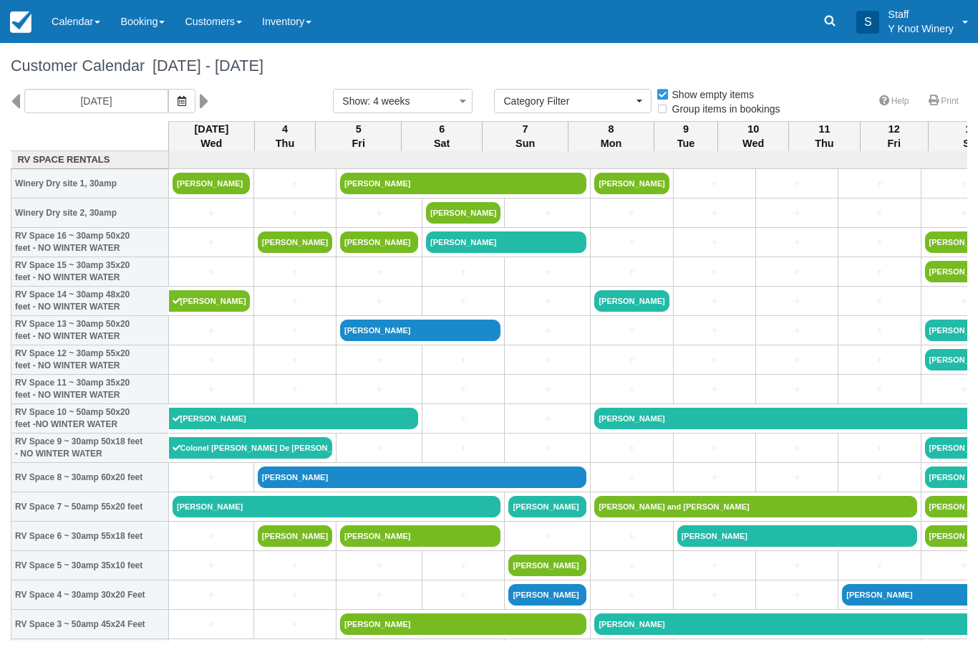
select select
